Goal: Transaction & Acquisition: Book appointment/travel/reservation

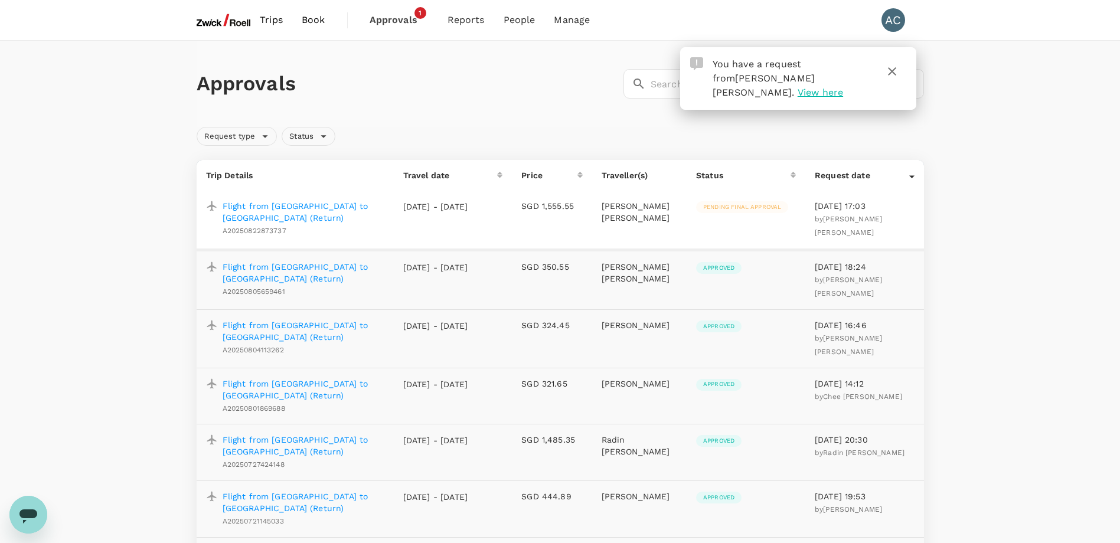
click at [891, 72] on icon "button" at bounding box center [892, 71] width 8 height 8
click at [894, 67] on icon "button" at bounding box center [892, 71] width 14 height 14
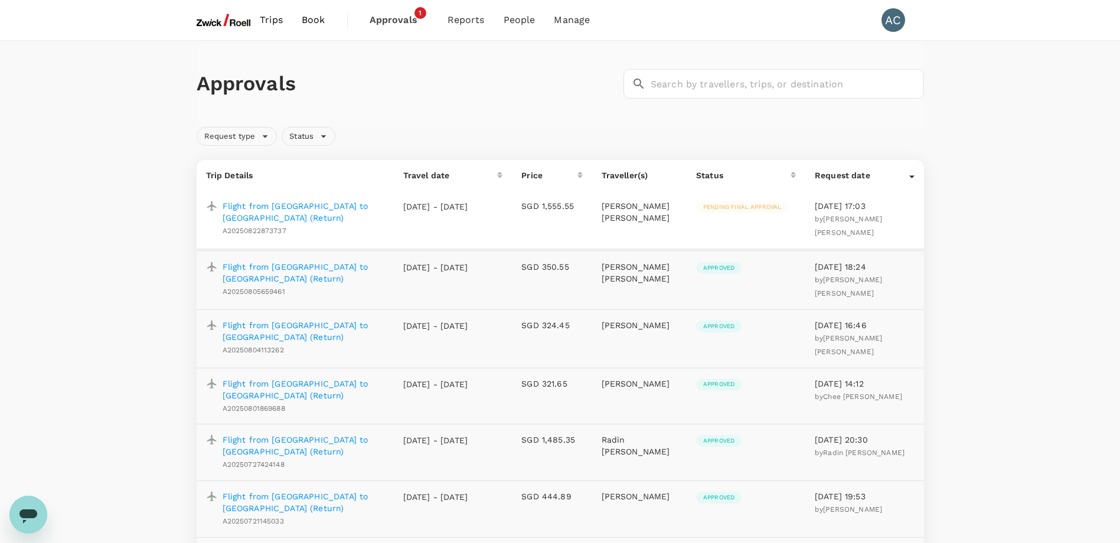
click at [315, 17] on span "Book" at bounding box center [314, 20] width 24 height 14
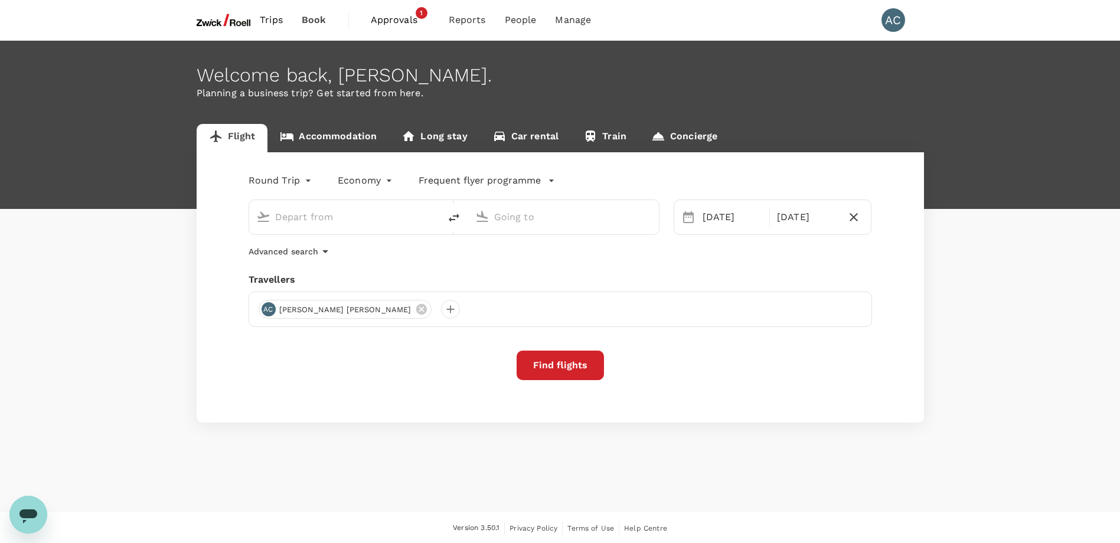
type input "Singapore Changi (SIN)"
type input "Soekarno-Hatta Intl (CGK)"
click at [279, 19] on span "Trips" at bounding box center [271, 20] width 23 height 14
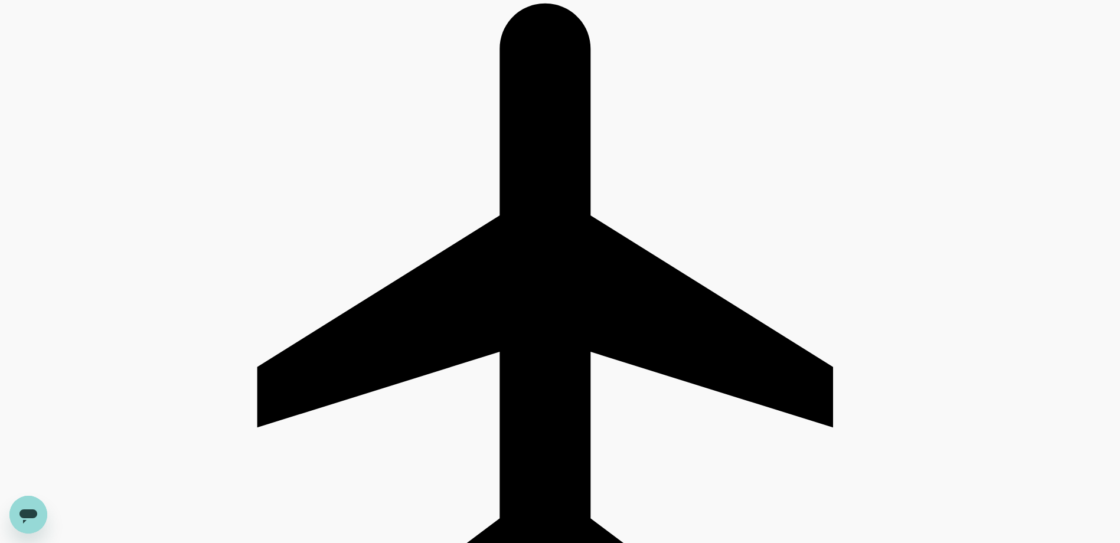
scroll to position [295, 0]
